Goal: Information Seeking & Learning: Learn about a topic

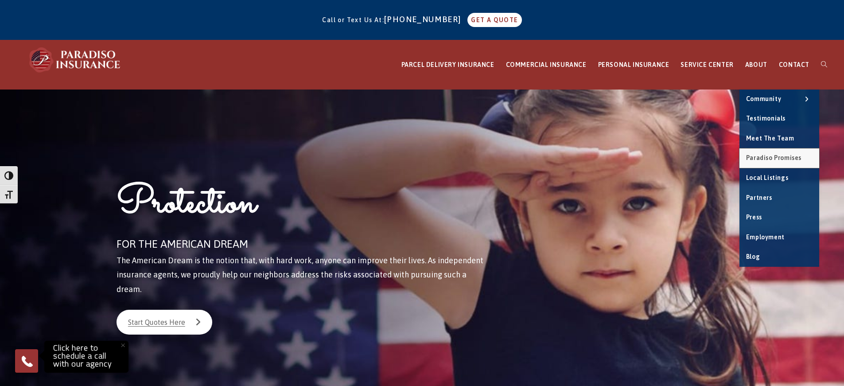
click at [762, 157] on span "Paradiso Promises" at bounding box center [774, 157] width 55 height 7
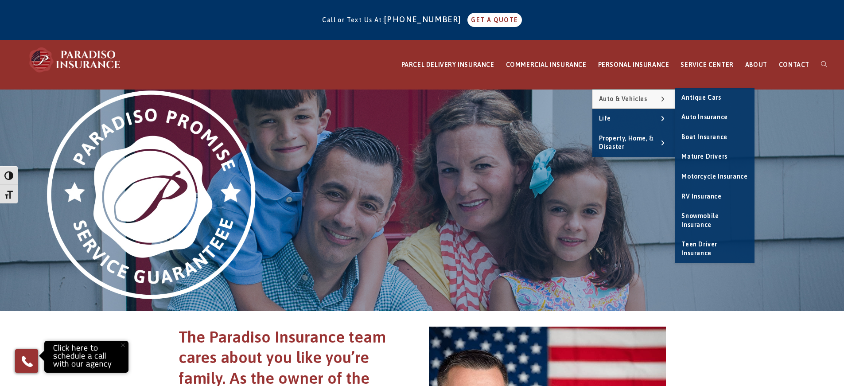
click at [632, 98] on span "Auto & Vehicles" at bounding box center [623, 98] width 48 height 7
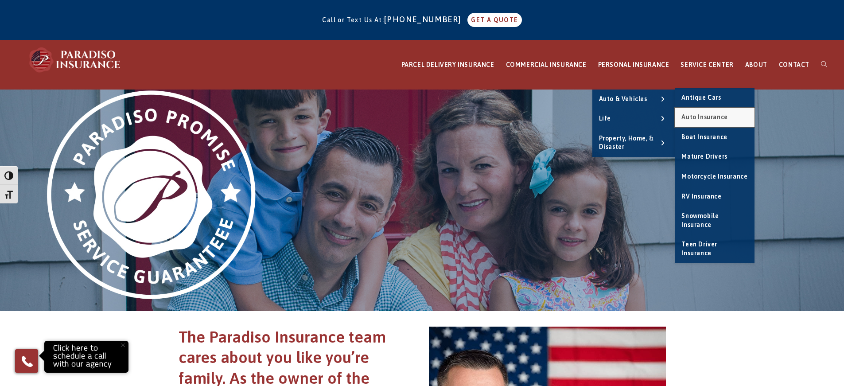
click at [696, 121] on span "Auto Insurance" at bounding box center [705, 116] width 46 height 7
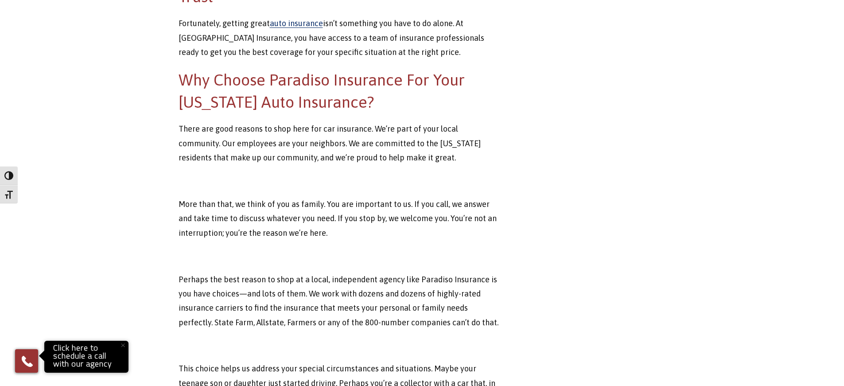
scroll to position [532, 0]
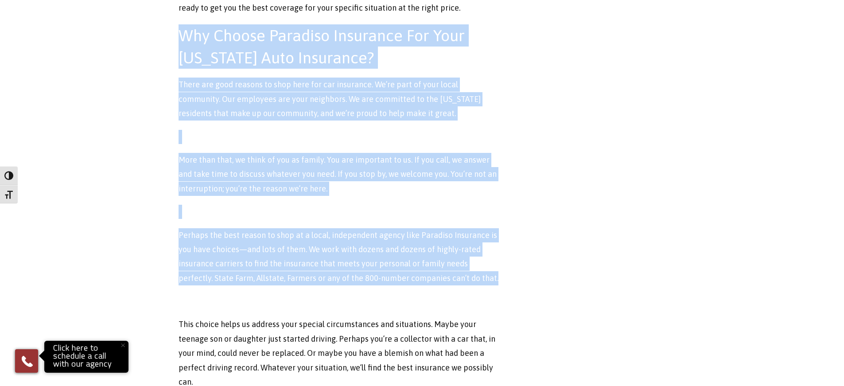
drag, startPoint x: 180, startPoint y: 33, endPoint x: 496, endPoint y: 278, distance: 399.1
click at [496, 278] on div "For most of us, driving isn’t a luxury. It’s a necessity. We commute to work. W…" at bounding box center [339, 359] width 321 height 1167
copy div "Why Choose Paradiso Insurance For Your Connecticut Auto Insurance? There are go…"
click at [146, 86] on main "Connecticut Auto Insurance For most of us, driving isn’t a luxury. It’s a neces…" at bounding box center [422, 265] width 844 height 1415
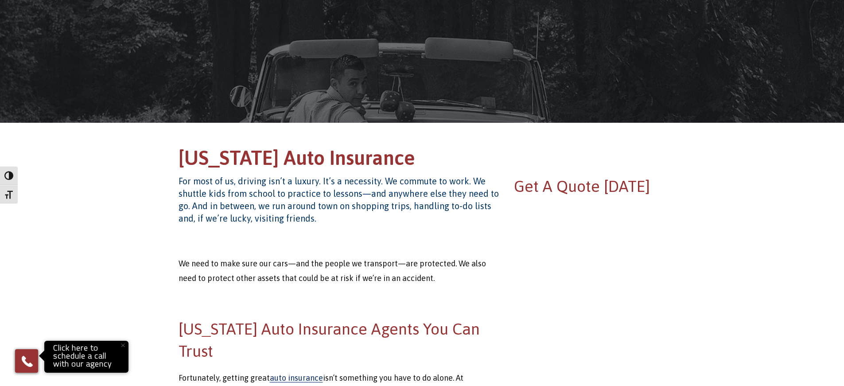
scroll to position [0, 0]
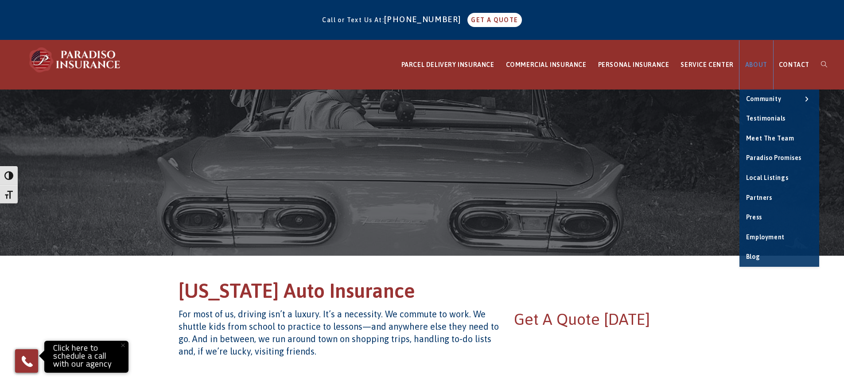
click at [756, 63] on span "ABOUT" at bounding box center [757, 64] width 22 height 7
